Goal: Book appointment/travel/reservation

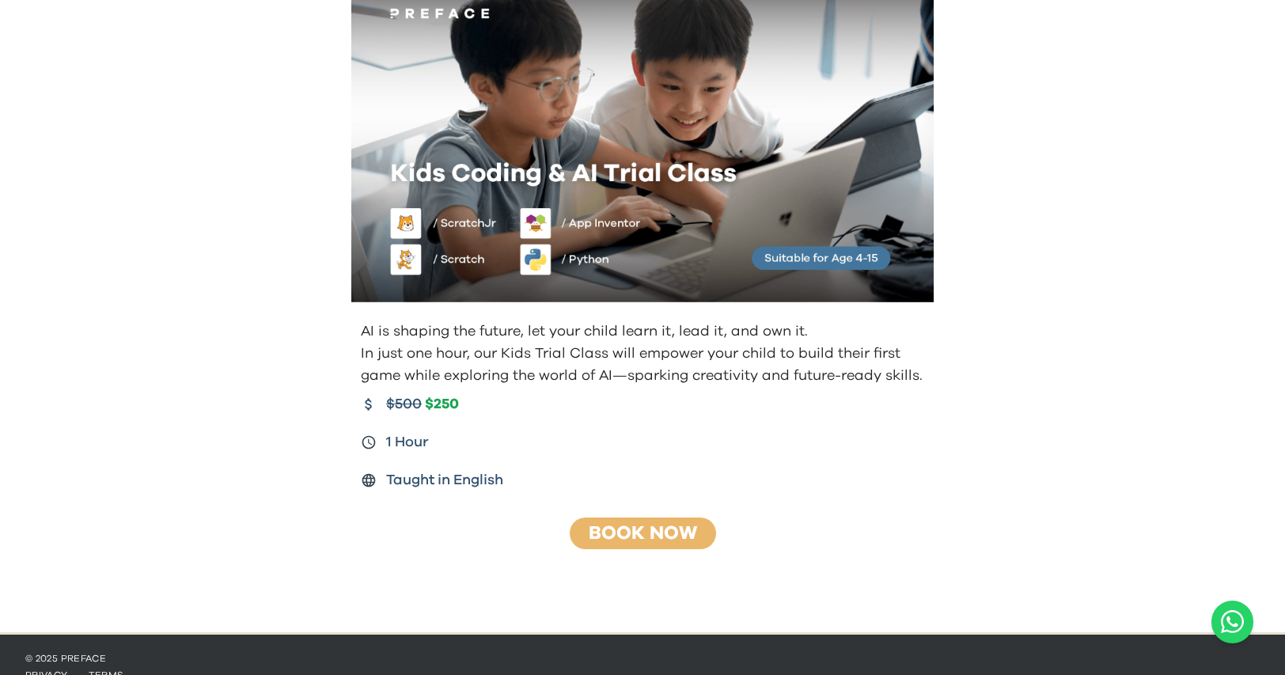
scroll to position [116, 0]
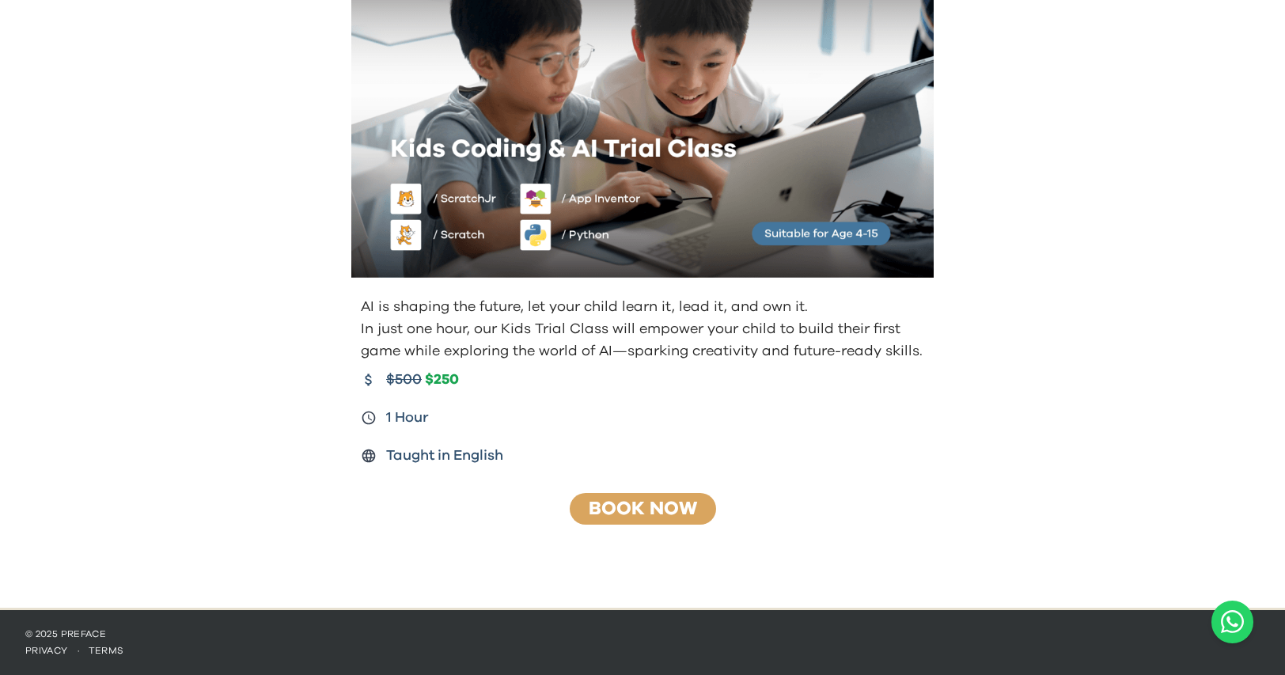
click at [649, 511] on link "Book Now" at bounding box center [643, 508] width 108 height 19
click at [588, 521] on div "Book Now" at bounding box center [643, 509] width 146 height 32
click at [626, 520] on div "Book Now" at bounding box center [643, 509] width 146 height 32
click at [659, 521] on div "Book Now" at bounding box center [643, 509] width 146 height 32
click at [826, 403] on div "$500 $250 1 Hour Taught in English" at bounding box center [644, 418] width 567 height 98
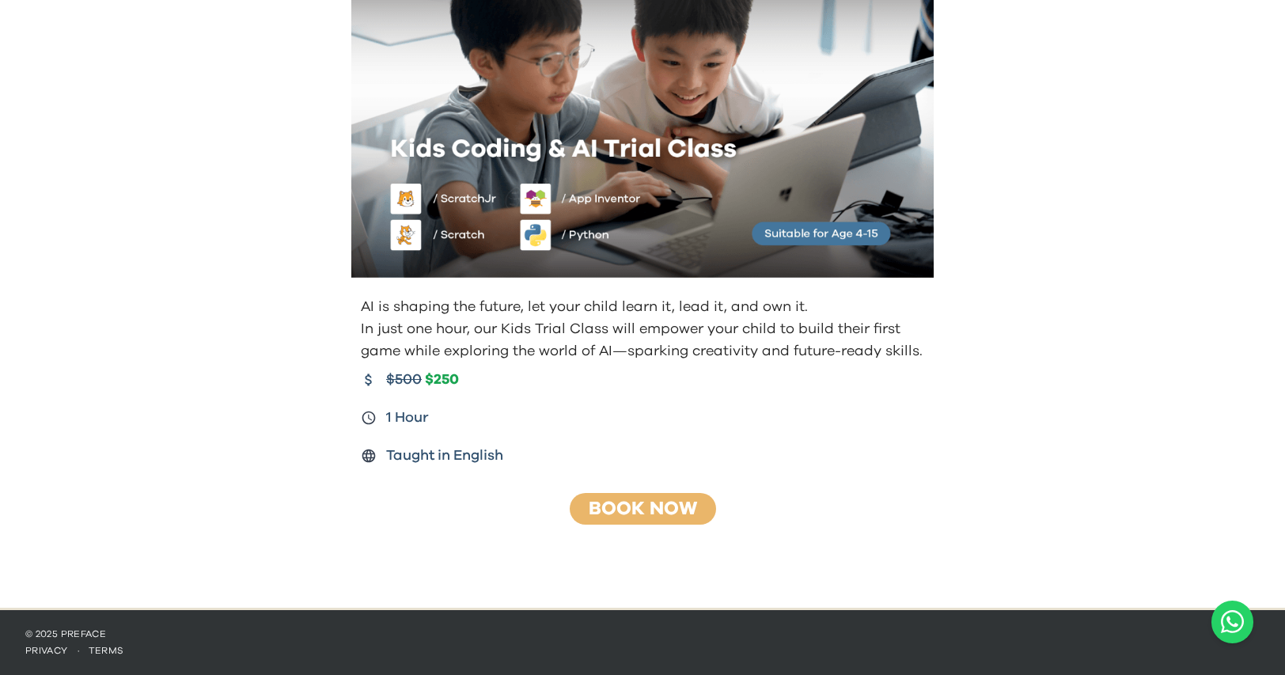
click at [991, 313] on div "AI is shaping the future, let your child learn it, lead it, and own it. In just…" at bounding box center [642, 246] width 1285 height 722
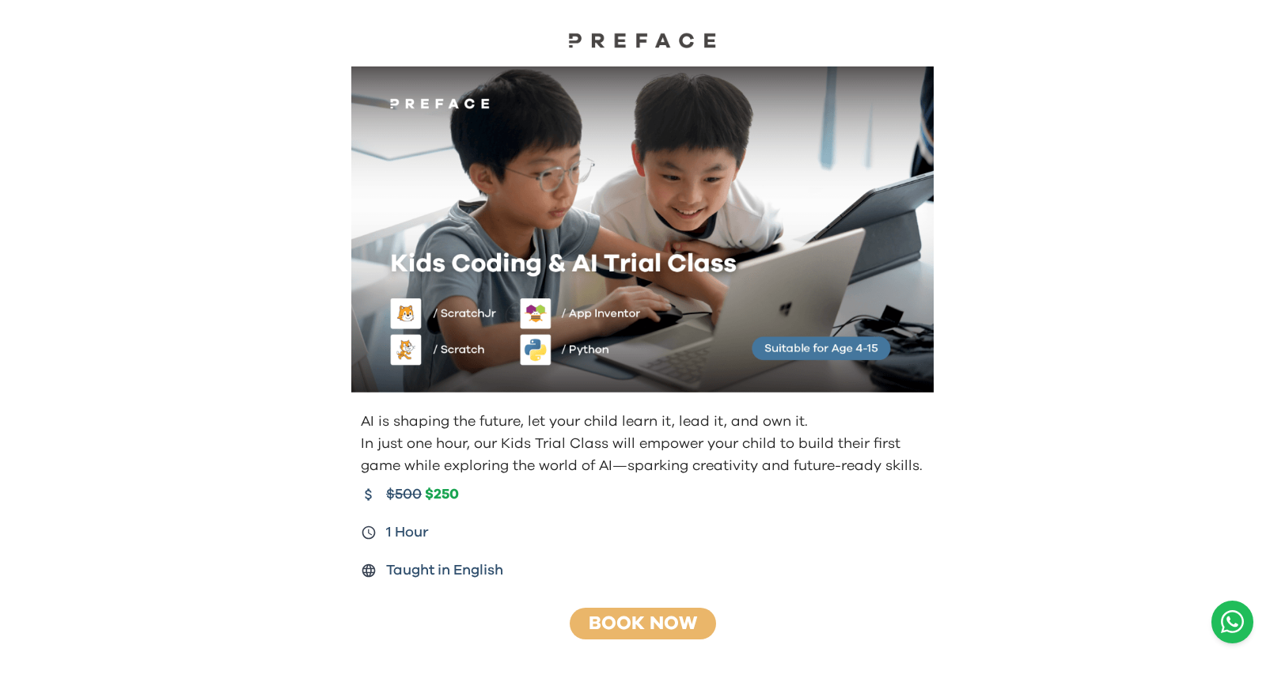
click at [1246, 628] on button "Open WhatsApp chat" at bounding box center [1232, 622] width 42 height 43
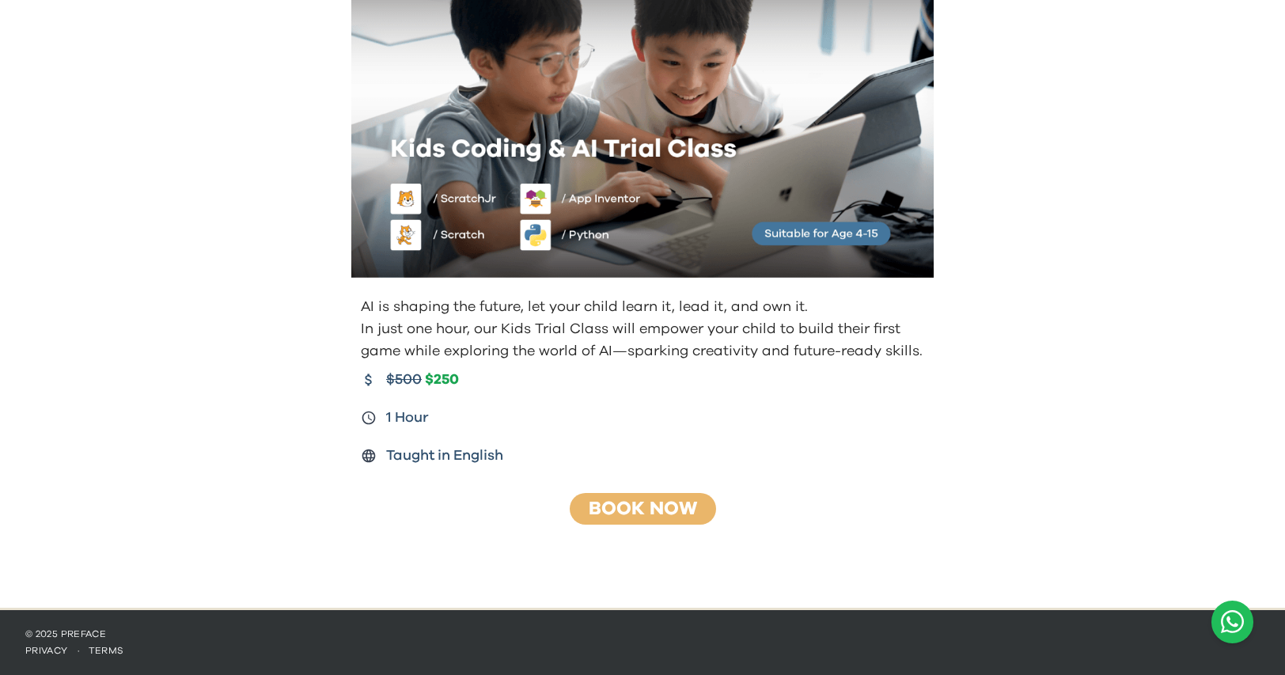
click at [1223, 624] on icon "Open WhatsApp chat" at bounding box center [1232, 622] width 23 height 26
